Goal: Information Seeking & Learning: Learn about a topic

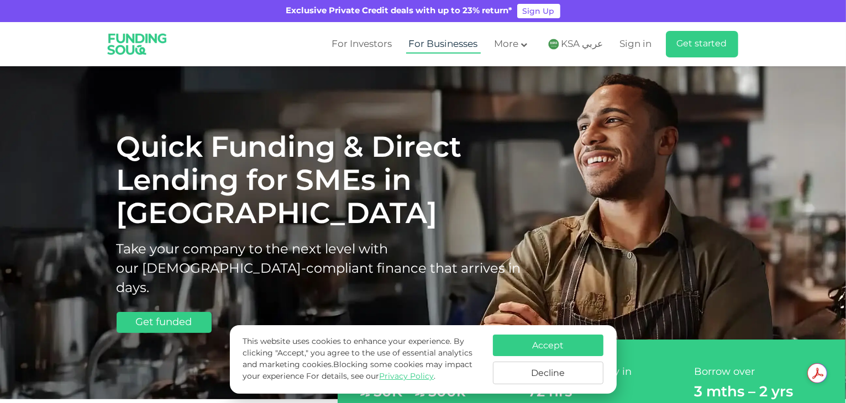
click at [455, 49] on link "For Businesses" at bounding box center [443, 44] width 75 height 18
click at [541, 342] on button "Accept" at bounding box center [548, 346] width 110 height 22
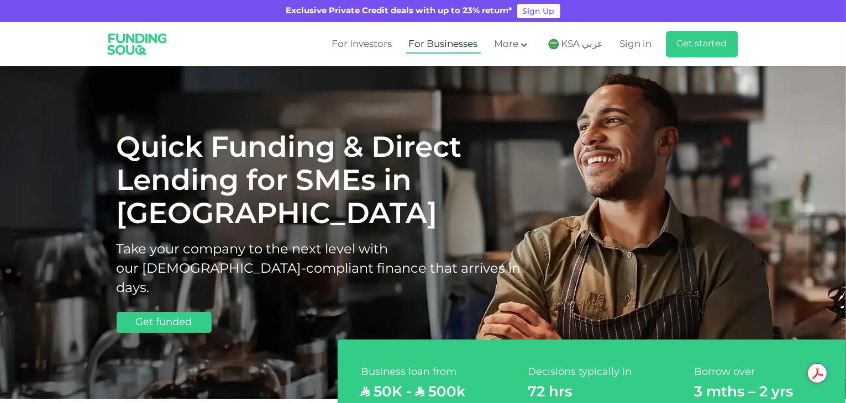
click at [436, 50] on link "For Businesses" at bounding box center [443, 44] width 75 height 18
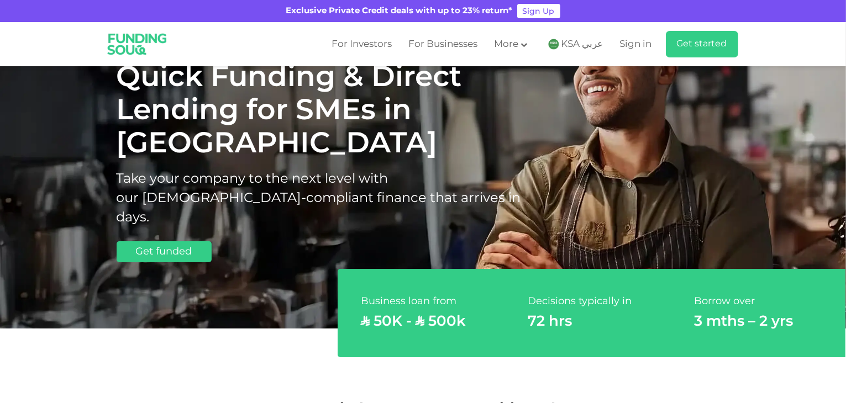
scroll to position [166, 0]
